Goal: Task Accomplishment & Management: Manage account settings

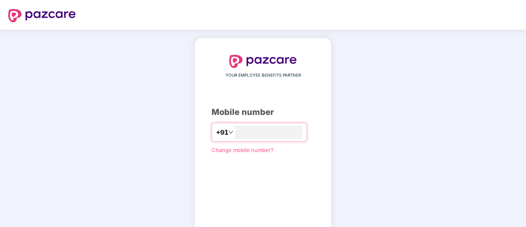
type input "**********"
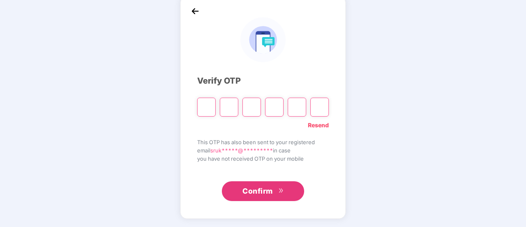
scroll to position [41, 0]
type input "*"
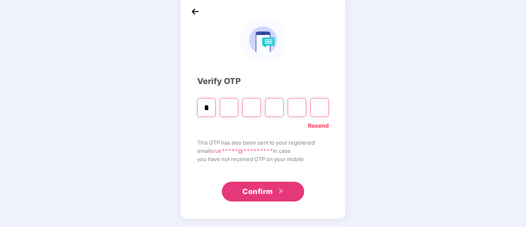
type input "*"
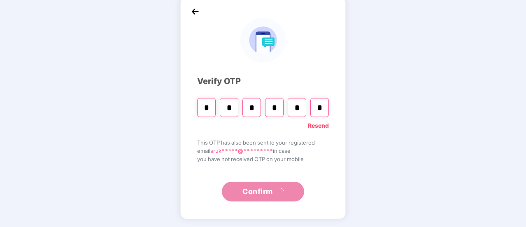
type input "*"
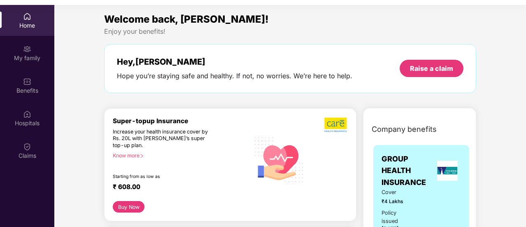
click at [224, 111] on div "Super-topup Insurance Increase your health insurance cover by Rs. 20L with [PER…" at bounding box center [230, 164] width 252 height 113
drag, startPoint x: 224, startPoint y: 111, endPoint x: 162, endPoint y: 77, distance: 70.9
click at [162, 77] on div "Hope you’re staying safe and healthy. If not, no worries. We’re here to help." at bounding box center [234, 76] width 235 height 9
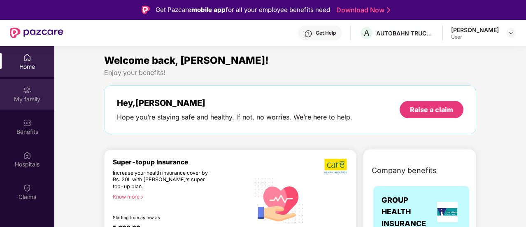
click at [23, 107] on div "My family" at bounding box center [27, 94] width 54 height 31
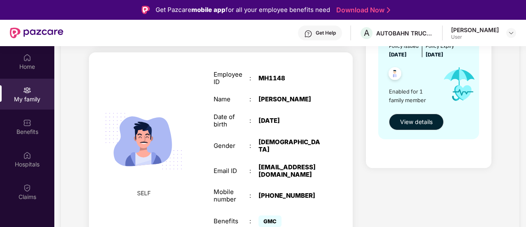
scroll to position [46, 0]
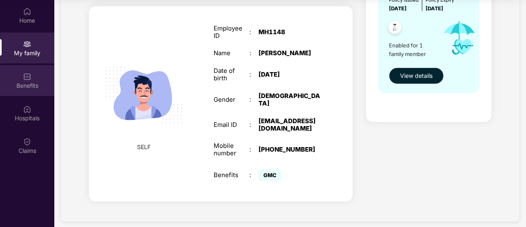
click at [34, 82] on div "Benefits" at bounding box center [27, 85] width 54 height 8
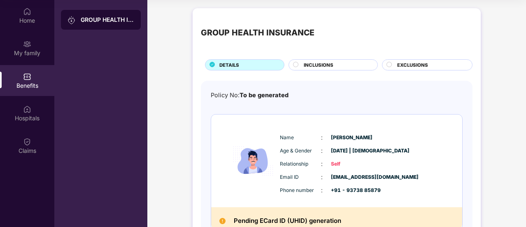
click at [307, 68] on span "INCLUSIONS" at bounding box center [319, 64] width 30 height 7
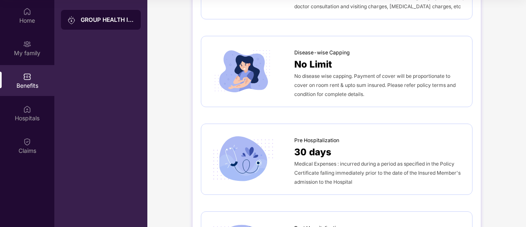
scroll to position [369, 0]
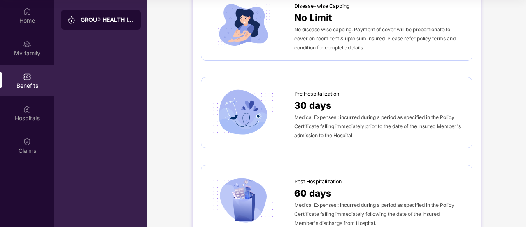
click at [315, 128] on div "Medical Expenses : incurred during a period as specified in the Policy Certific…" at bounding box center [378, 125] width 169 height 27
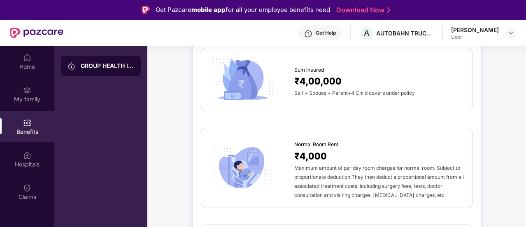
scroll to position [0, 0]
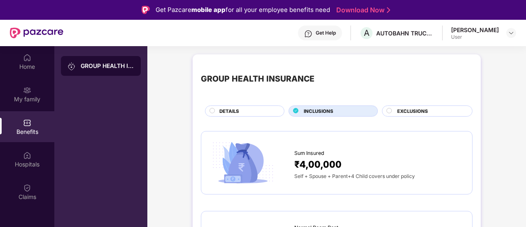
click at [390, 111] on circle at bounding box center [389, 110] width 5 height 5
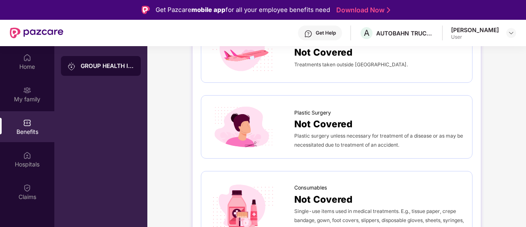
scroll to position [46, 0]
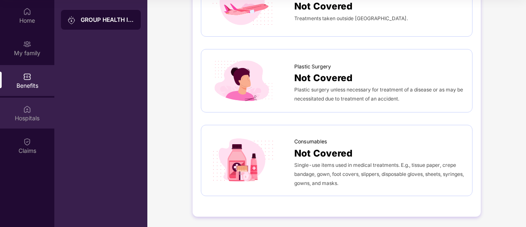
click at [16, 117] on div "Hospitals" at bounding box center [27, 118] width 54 height 8
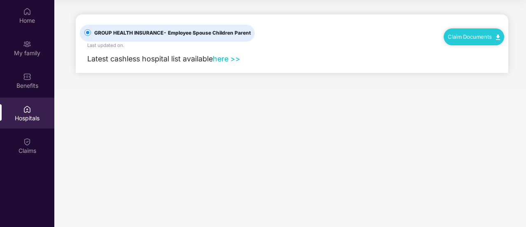
click at [225, 59] on link "here >>" at bounding box center [227, 58] width 28 height 9
click at [32, 84] on div "Benefits" at bounding box center [27, 85] width 54 height 8
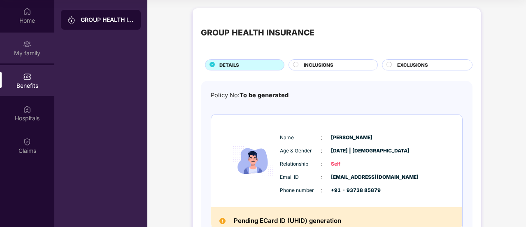
click at [41, 45] on div "My family" at bounding box center [27, 47] width 54 height 31
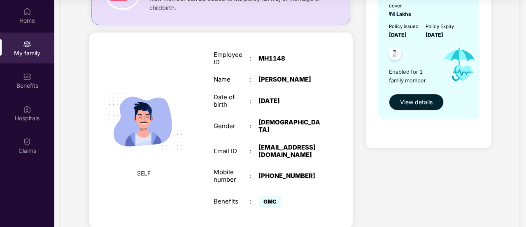
scroll to position [99, 0]
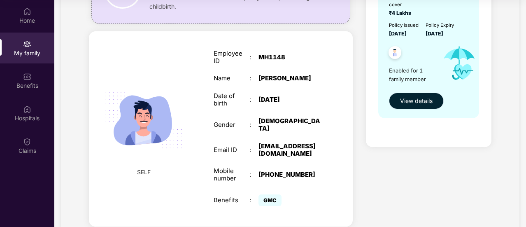
click at [415, 99] on span "View details" at bounding box center [416, 100] width 32 height 9
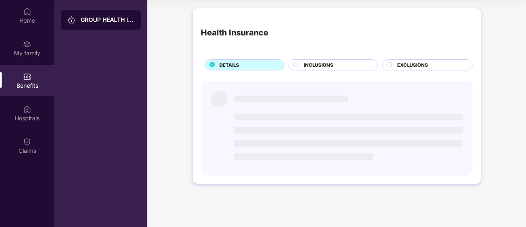
scroll to position [0, 0]
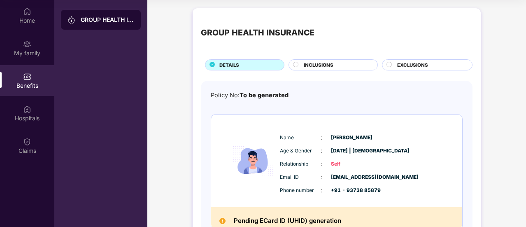
drag, startPoint x: 524, startPoint y: 46, endPoint x: 522, endPoint y: 104, distance: 58.1
click at [522, 104] on div "GROUP HEALTH INSURANCE DETAILS INCLUSIONS EXCLUSIONS Policy No: To be generated…" at bounding box center [336, 142] width 378 height 277
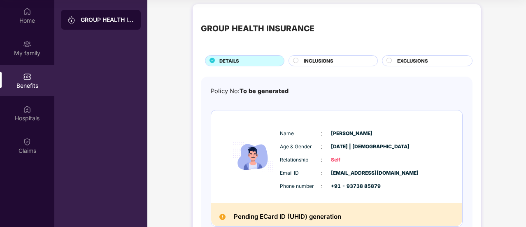
scroll to position [3, 0]
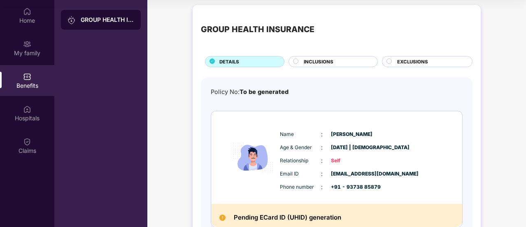
click at [417, 140] on div "Name : [PERSON_NAME] Age & Gender : [DATE] | [DEMOGRAPHIC_DATA] Relationship : …" at bounding box center [361, 160] width 167 height 70
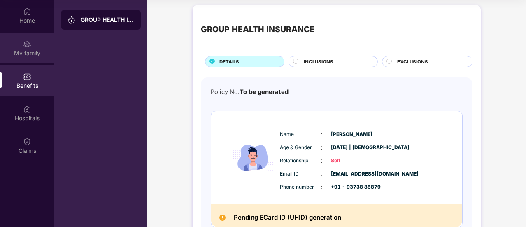
click at [26, 49] on div "My family" at bounding box center [27, 53] width 54 height 8
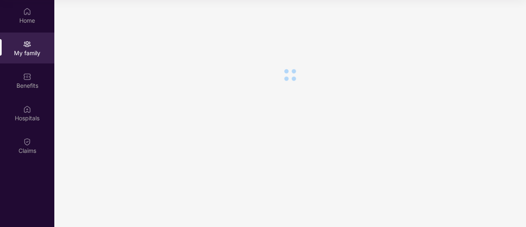
scroll to position [0, 0]
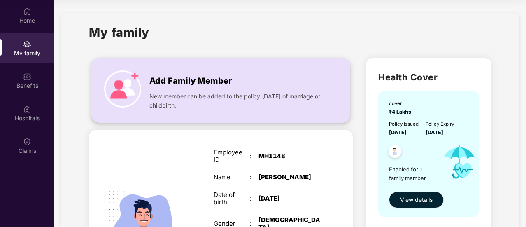
click at [250, 74] on div "Add Family Member" at bounding box center [236, 78] width 175 height 17
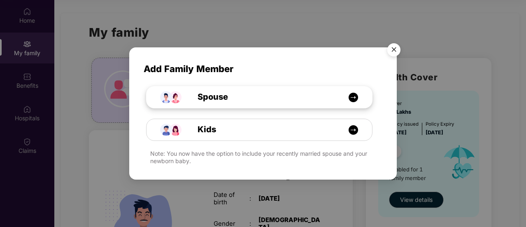
click at [268, 97] on div "Spouse" at bounding box center [263, 96] width 169 height 13
select select "****"
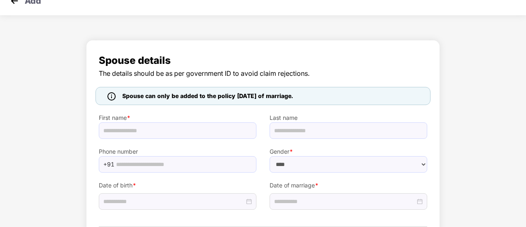
scroll to position [13, 0]
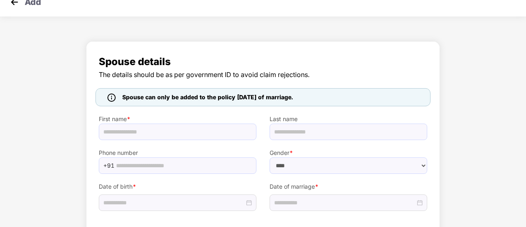
click at [346, 60] on span "Spouse details" at bounding box center [263, 62] width 328 height 16
click at [17, 3] on img at bounding box center [14, 2] width 12 height 12
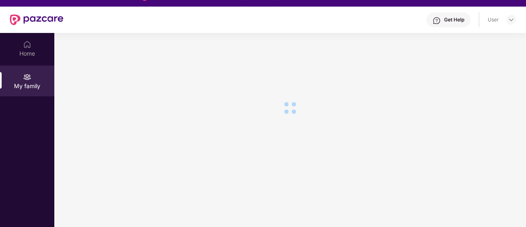
scroll to position [46, 0]
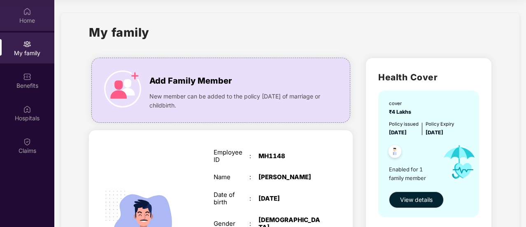
click at [10, 12] on div "Home" at bounding box center [27, 15] width 54 height 31
